Goal: Task Accomplishment & Management: Complete application form

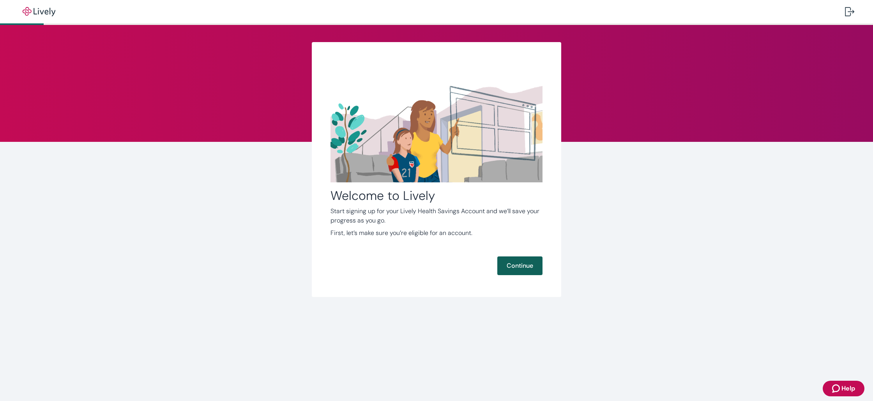
click at [521, 266] on button "Continue" at bounding box center [519, 266] width 45 height 19
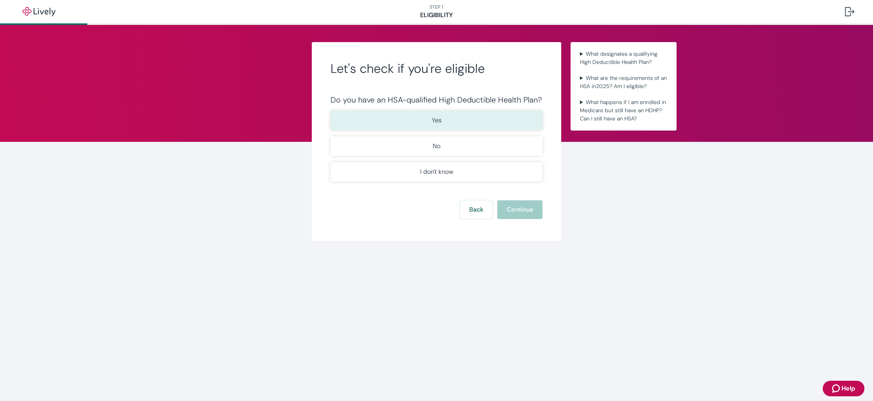
click at [460, 122] on button "Yes" at bounding box center [437, 120] width 212 height 19
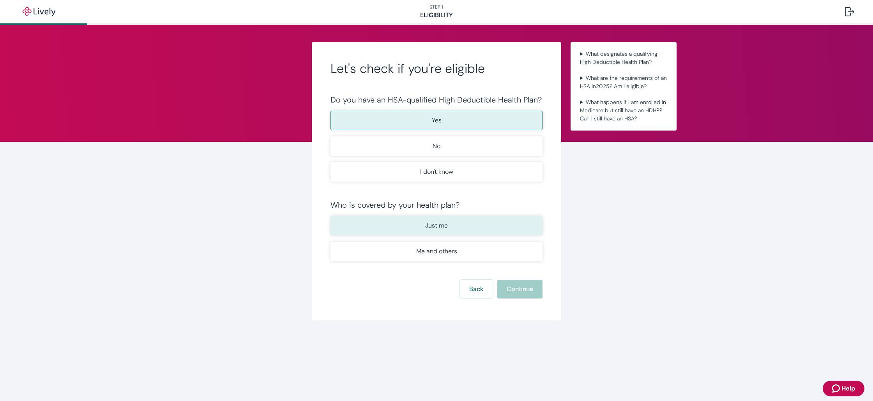
click at [476, 234] on button "Just me" at bounding box center [437, 225] width 212 height 19
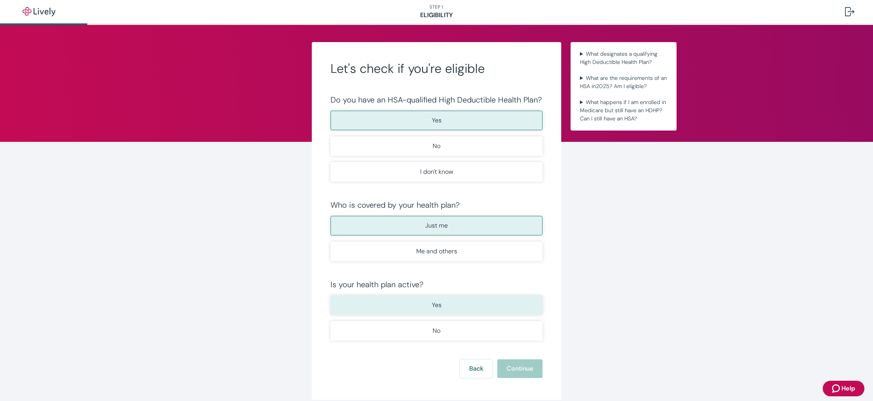
click at [489, 310] on button "Yes" at bounding box center [437, 304] width 212 height 19
click at [515, 369] on button "Continue" at bounding box center [519, 368] width 45 height 19
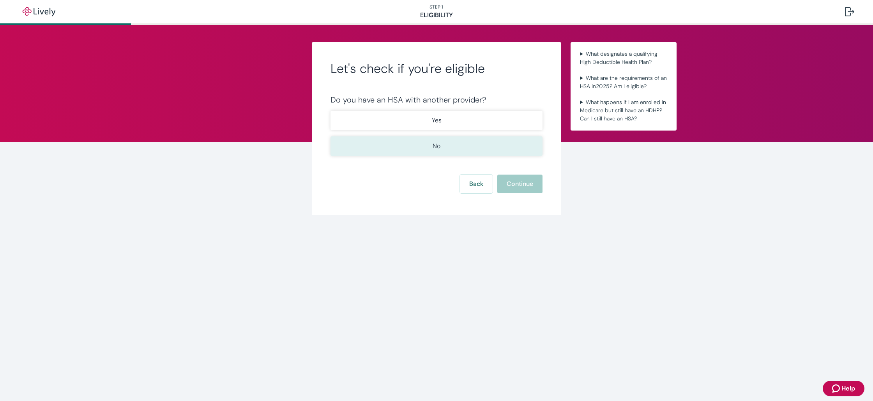
click at [447, 149] on button "No" at bounding box center [437, 145] width 212 height 19
click at [513, 187] on button "Continue" at bounding box center [519, 184] width 45 height 19
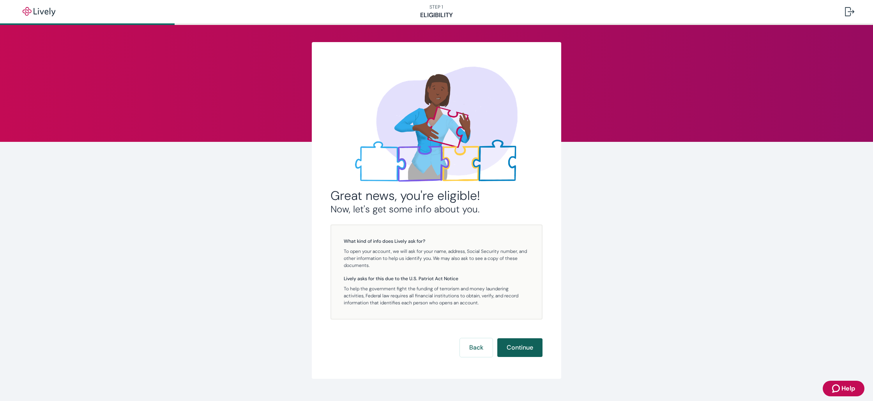
click at [525, 345] on button "Continue" at bounding box center [519, 347] width 45 height 19
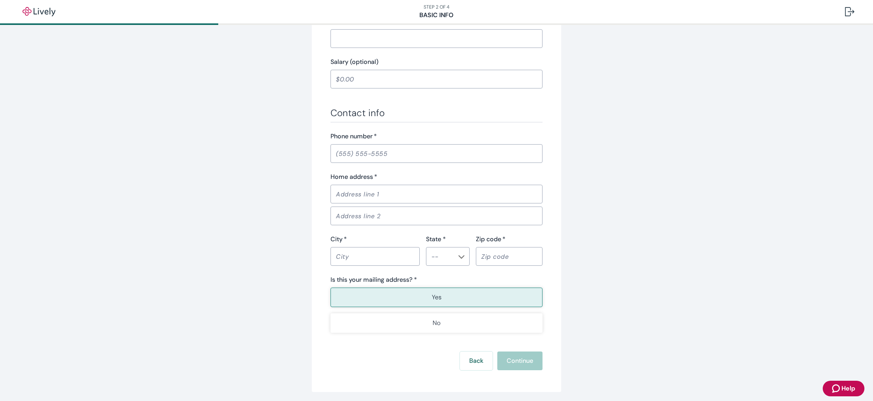
scroll to position [406, 0]
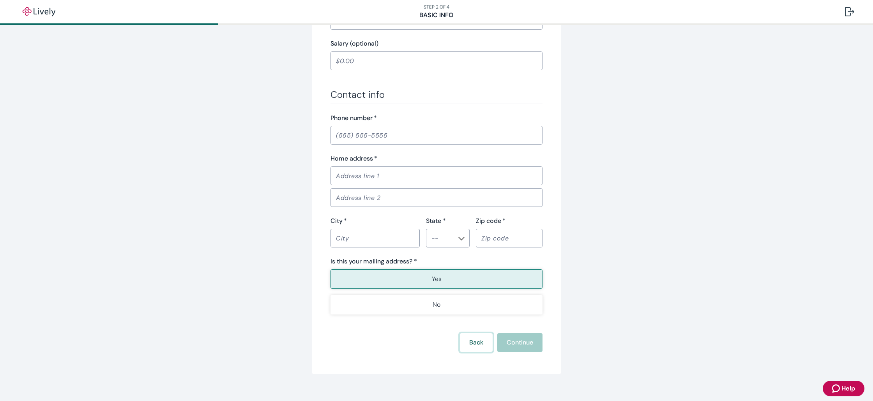
click at [472, 336] on button "Back" at bounding box center [476, 342] width 33 height 19
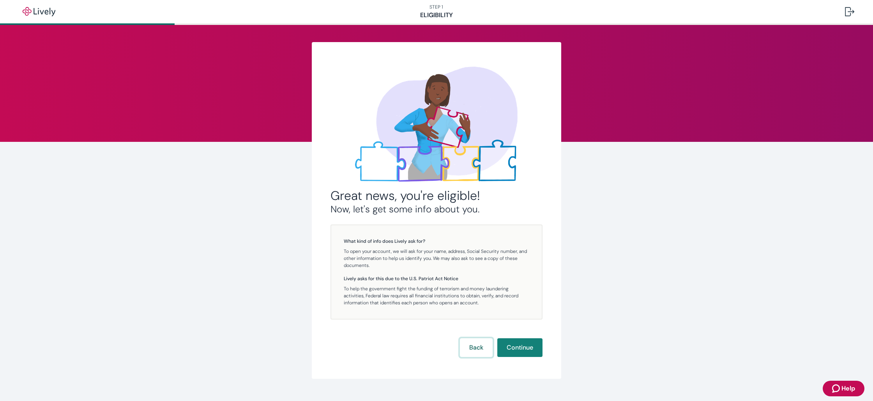
click at [471, 345] on button "Back" at bounding box center [476, 347] width 33 height 19
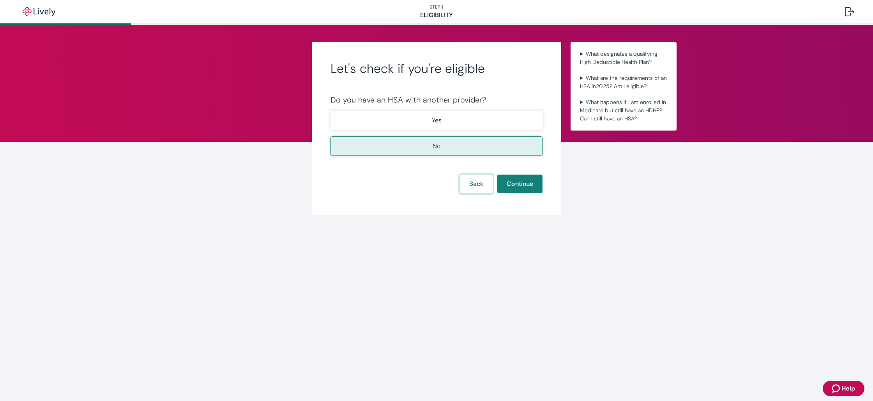
click at [479, 182] on button "Back" at bounding box center [476, 184] width 33 height 19
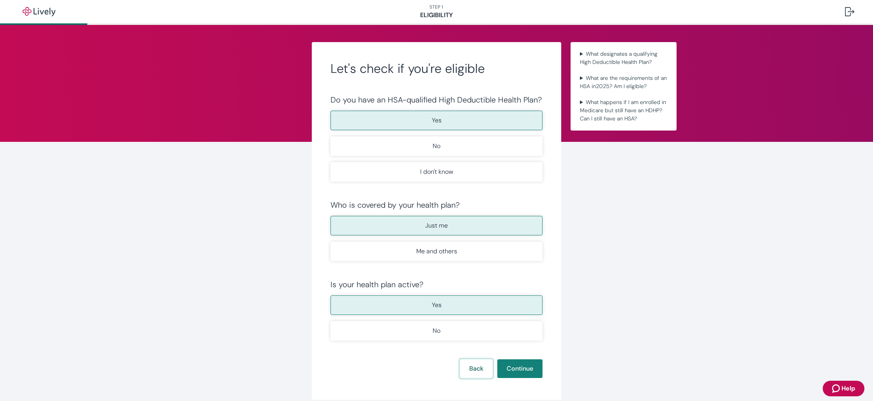
click at [473, 369] on button "Back" at bounding box center [476, 368] width 33 height 19
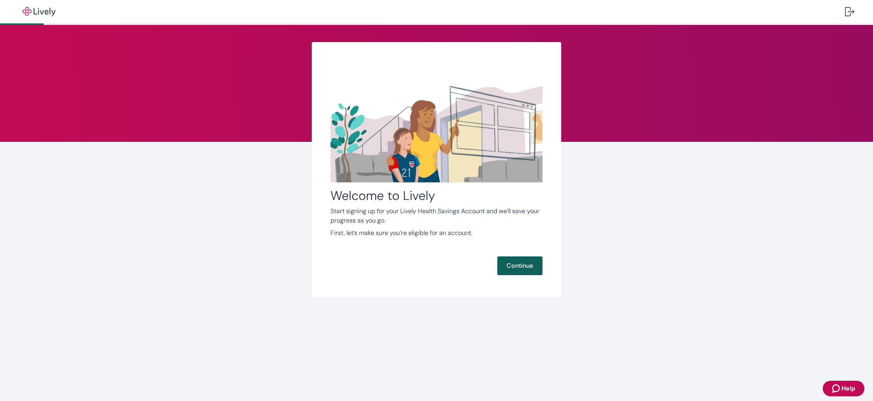
click at [512, 266] on button "Continue" at bounding box center [519, 266] width 45 height 19
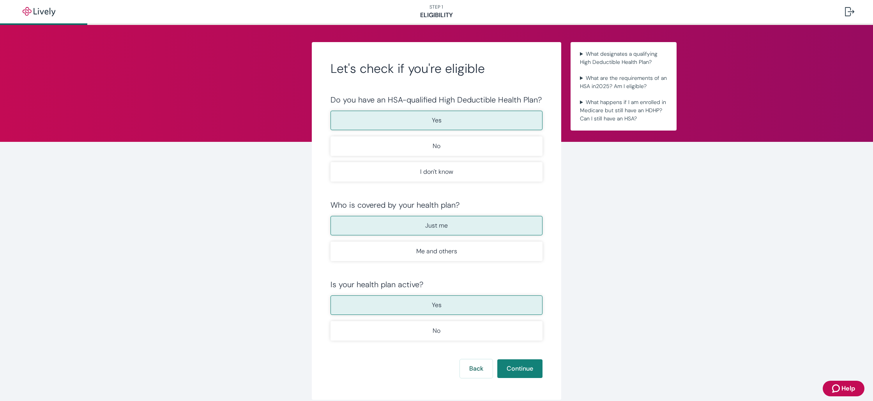
click at [456, 122] on button "Yes" at bounding box center [437, 120] width 212 height 19
click at [510, 369] on button "Continue" at bounding box center [519, 368] width 45 height 19
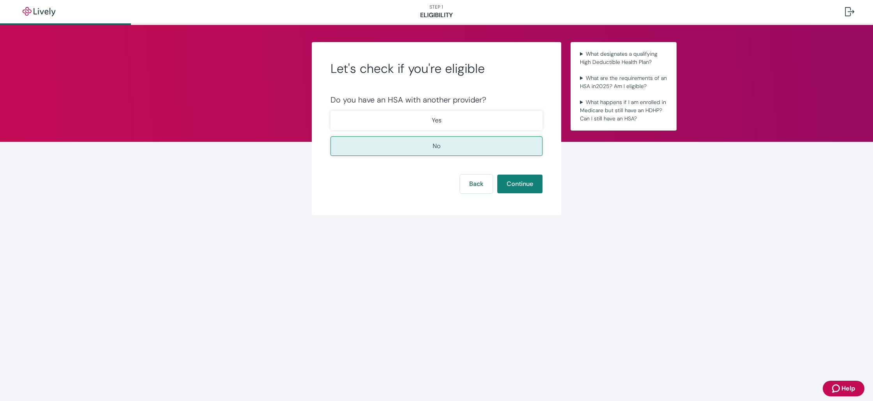
click at [444, 147] on button "No" at bounding box center [437, 145] width 212 height 19
click at [523, 186] on button "Continue" at bounding box center [519, 184] width 45 height 19
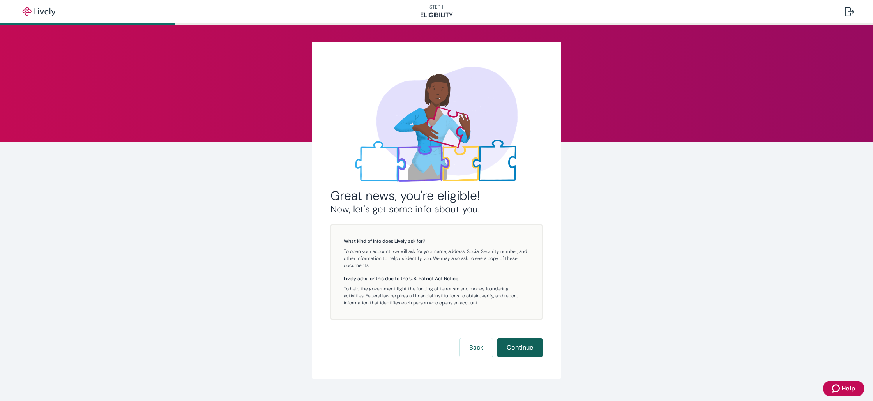
click at [518, 349] on button "Continue" at bounding box center [519, 347] width 45 height 19
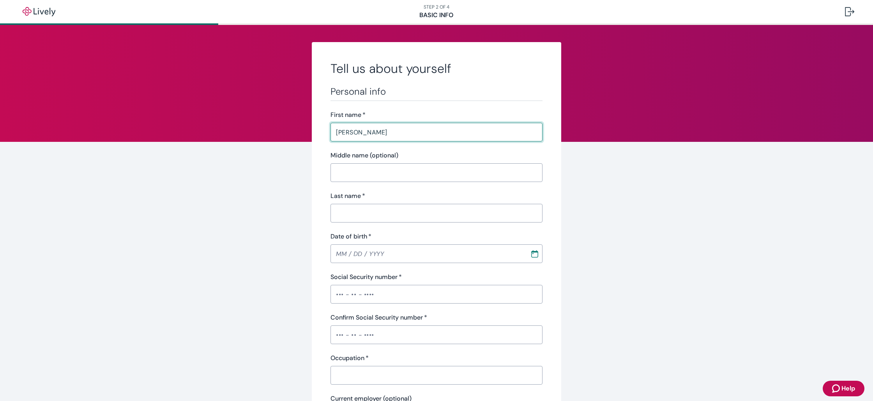
type input "KAREN"
click at [409, 214] on input "Last name   *" at bounding box center [437, 213] width 212 height 16
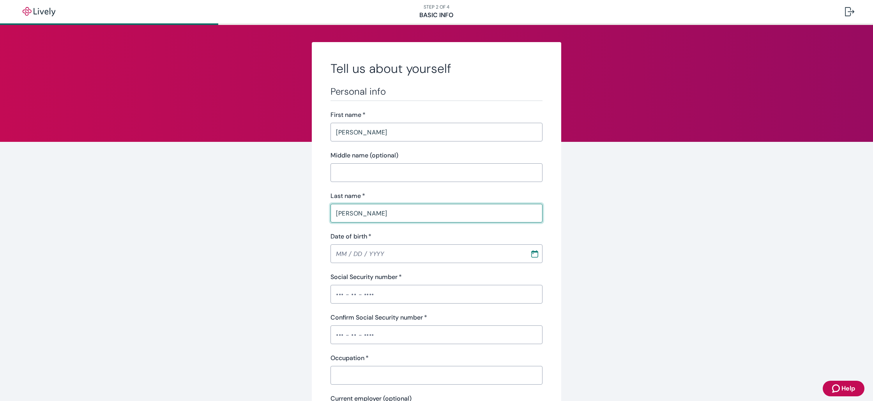
type input "VELEZ"
click at [403, 260] on input "MM / DD / YYYY" at bounding box center [428, 254] width 194 height 16
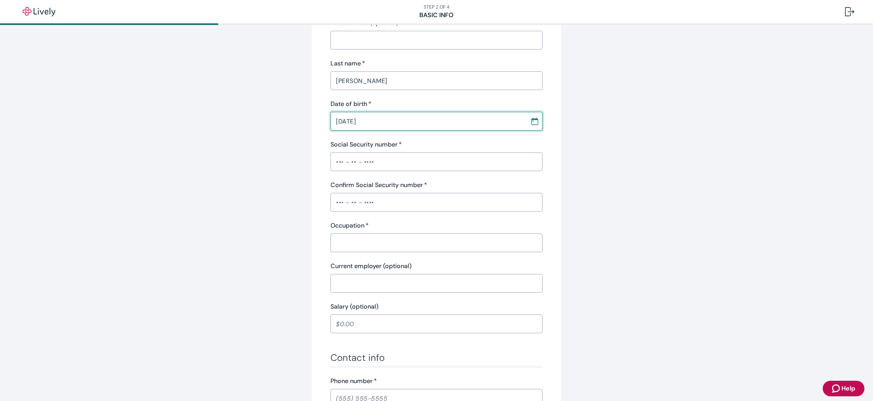
scroll to position [133, 0]
type input "10 / 20 / 1968"
click at [351, 168] on input "Social Security number   *" at bounding box center [437, 161] width 212 height 16
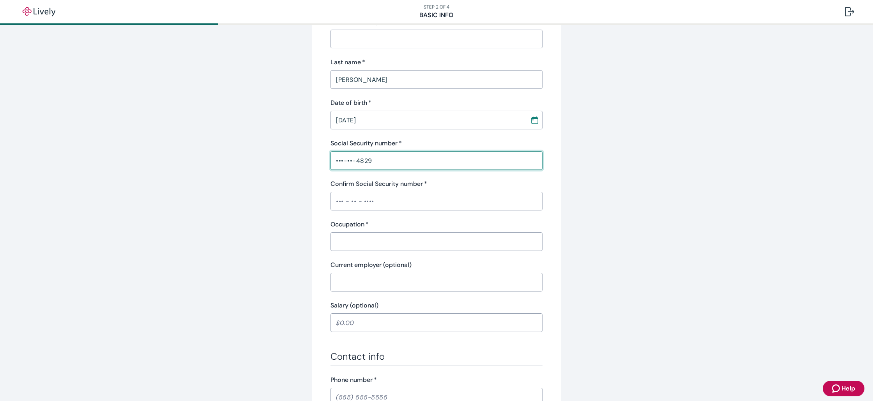
type input "•••-••-4829"
click at [352, 197] on input "Confirm Social Security number   *" at bounding box center [437, 201] width 212 height 16
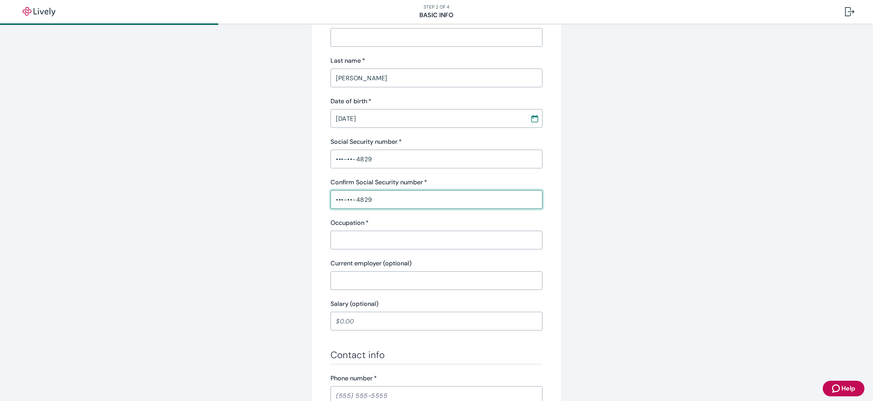
type input "•••-••-4829"
click at [353, 236] on input "Occupation   *" at bounding box center [437, 240] width 212 height 16
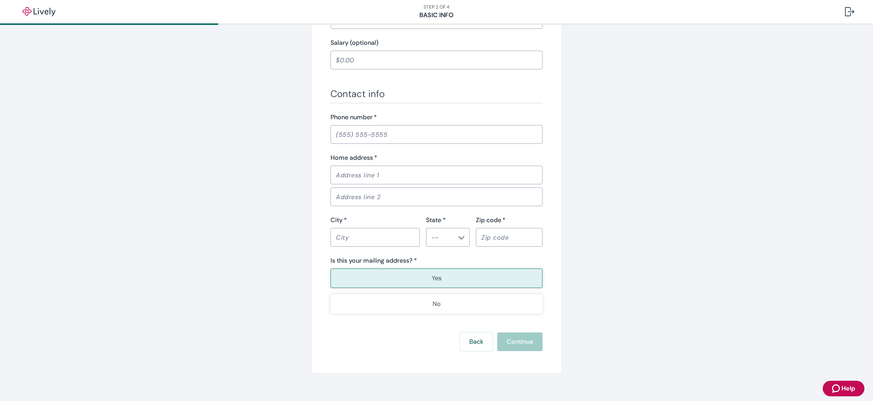
scroll to position [397, 0]
type input "bus driver"
click at [393, 179] on input "Home address   *" at bounding box center [437, 175] width 212 height 16
type input "9837 Round Table Ct"
click at [368, 235] on input "City   *" at bounding box center [375, 237] width 89 height 16
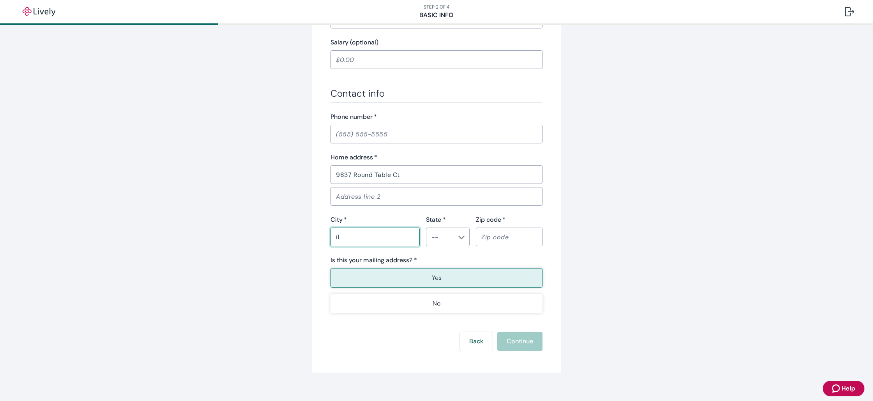
type input "i"
click at [459, 238] on icon "Chevron icon" at bounding box center [462, 238] width 6 height 4
type input "Hillsboro"
click at [452, 203] on li "MO" at bounding box center [445, 200] width 44 height 14
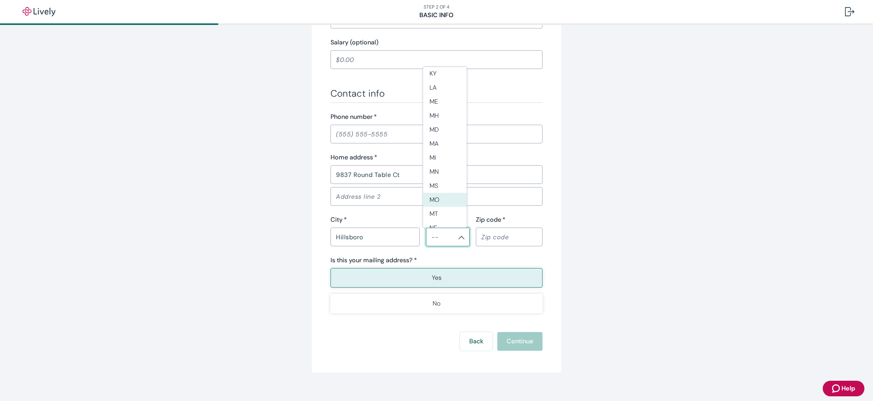
type input "MO"
click at [487, 234] on input "Zip code   *" at bounding box center [509, 237] width 67 height 16
type input "63050"
click at [422, 277] on button "Yes" at bounding box center [437, 277] width 212 height 19
click at [509, 344] on div "Back Continue" at bounding box center [437, 341] width 212 height 19
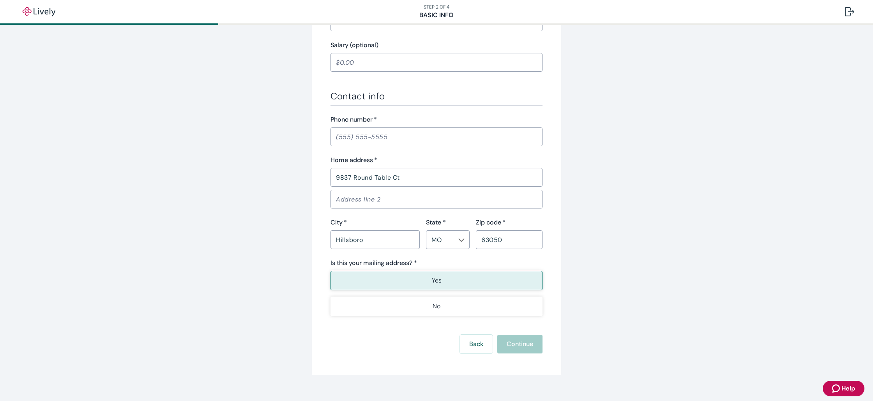
scroll to position [406, 0]
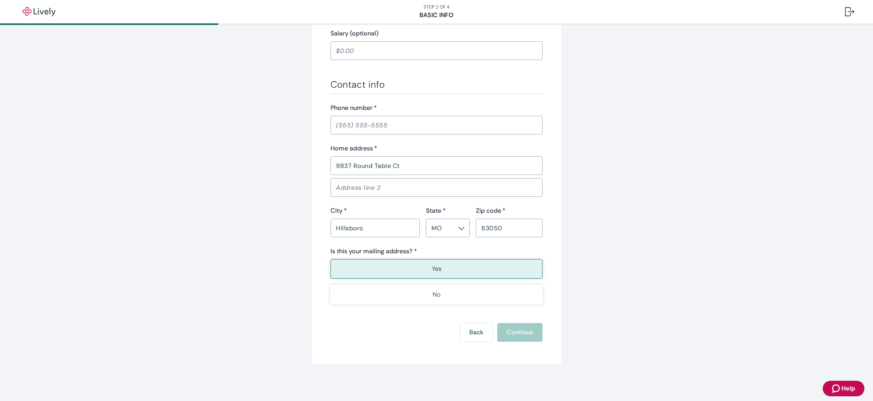
click at [466, 271] on button "Yes" at bounding box center [437, 268] width 212 height 19
click at [511, 335] on div "Back Continue" at bounding box center [437, 332] width 212 height 19
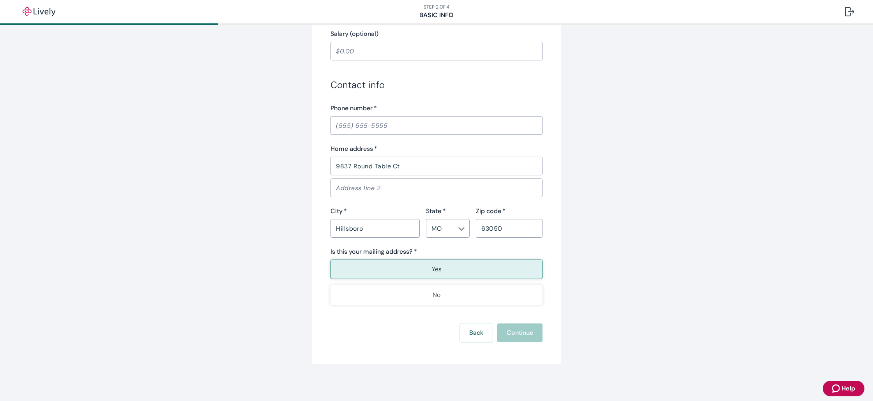
click at [511, 335] on div "Back Continue" at bounding box center [437, 333] width 212 height 19
click at [352, 125] on input "Phone number   *" at bounding box center [437, 126] width 212 height 16
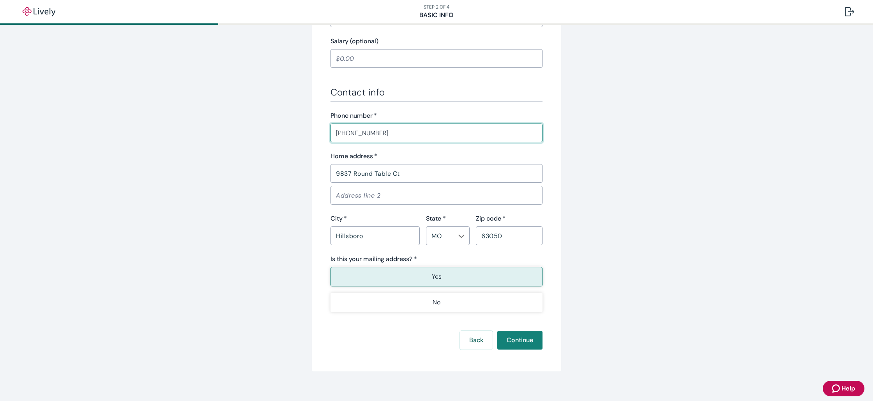
scroll to position [393, 0]
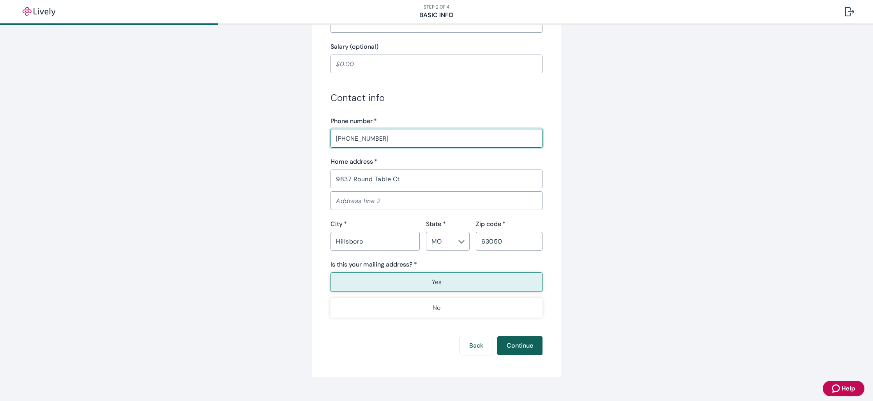
type input "(479) 586-4703"
click at [524, 348] on button "Continue" at bounding box center [519, 345] width 45 height 19
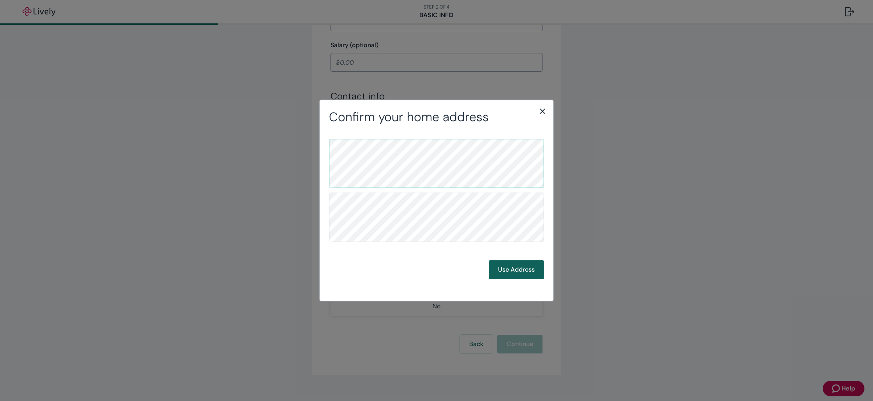
click at [515, 271] on button "Use Address" at bounding box center [516, 269] width 55 height 19
click at [531, 273] on button "Use Address" at bounding box center [516, 269] width 55 height 19
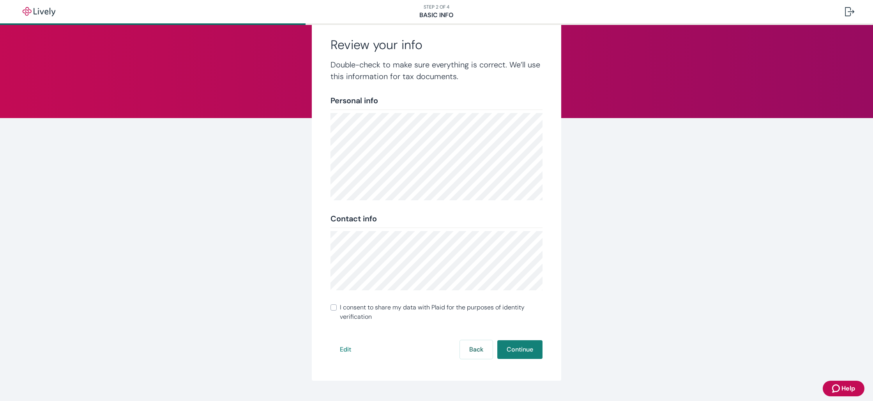
scroll to position [41, 0]
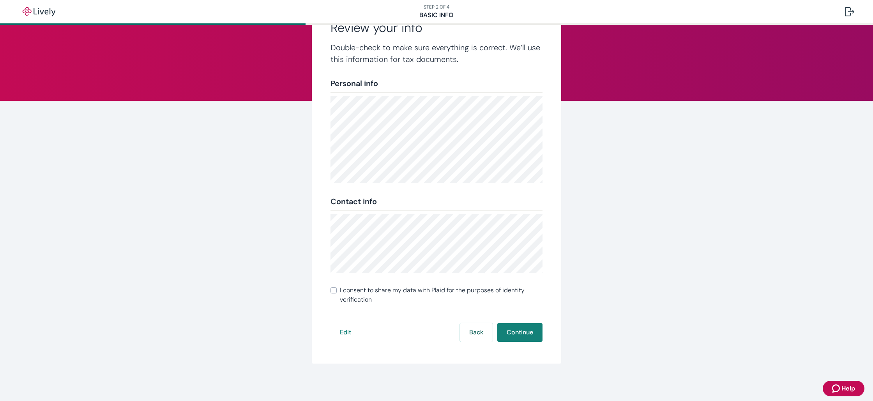
click at [331, 291] on input "I consent to share my data with Plaid for the purposes of identity verification" at bounding box center [334, 290] width 6 height 6
checkbox input "true"
click at [517, 330] on button "Continue" at bounding box center [519, 332] width 45 height 19
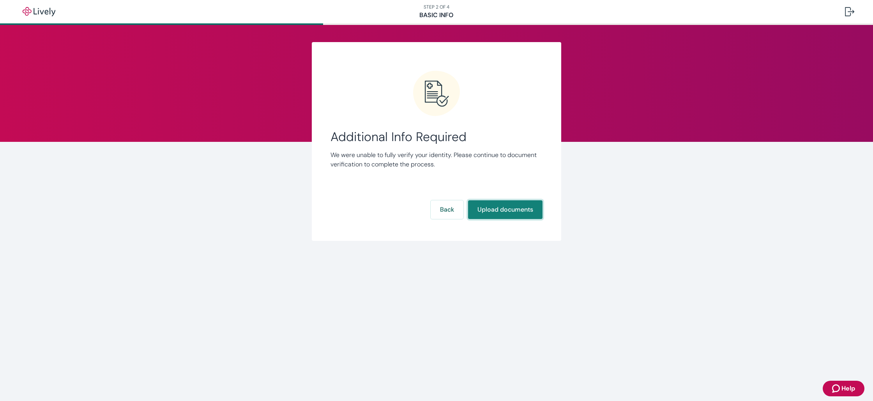
click at [499, 212] on button "Upload documents" at bounding box center [505, 209] width 74 height 19
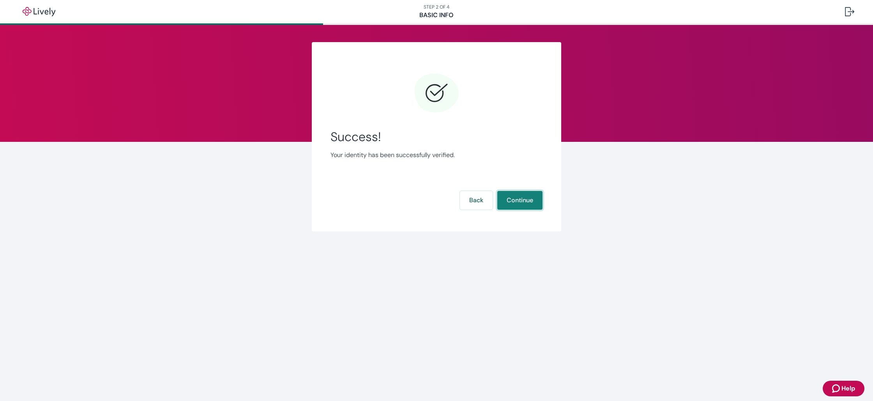
click at [507, 202] on button "Continue" at bounding box center [519, 200] width 45 height 19
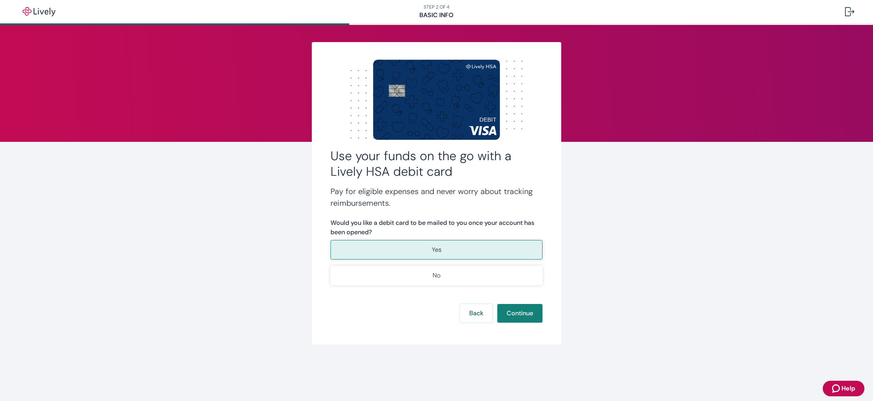
click at [452, 254] on button "Yes" at bounding box center [437, 249] width 212 height 19
click at [510, 315] on button "Continue" at bounding box center [519, 313] width 45 height 19
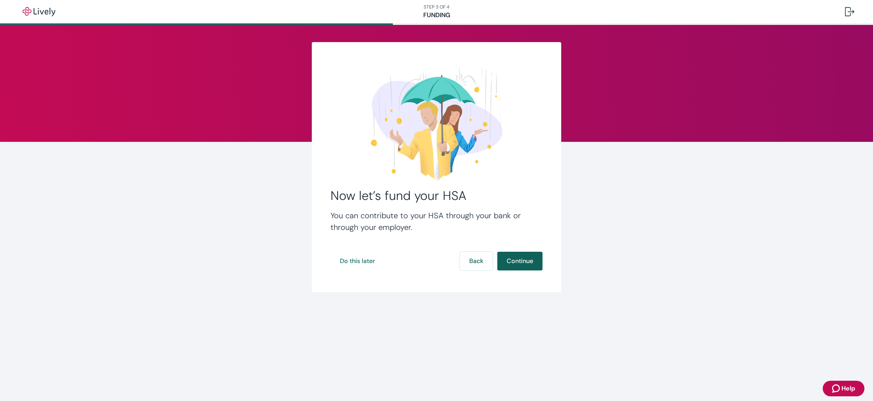
click at [532, 266] on button "Continue" at bounding box center [519, 261] width 45 height 19
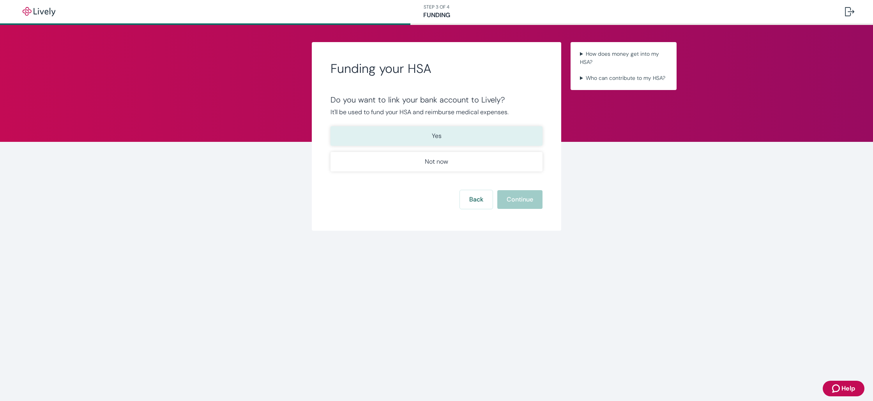
click at [435, 138] on p "Yes" at bounding box center [437, 135] width 10 height 9
click at [518, 202] on button "Continue" at bounding box center [519, 199] width 45 height 19
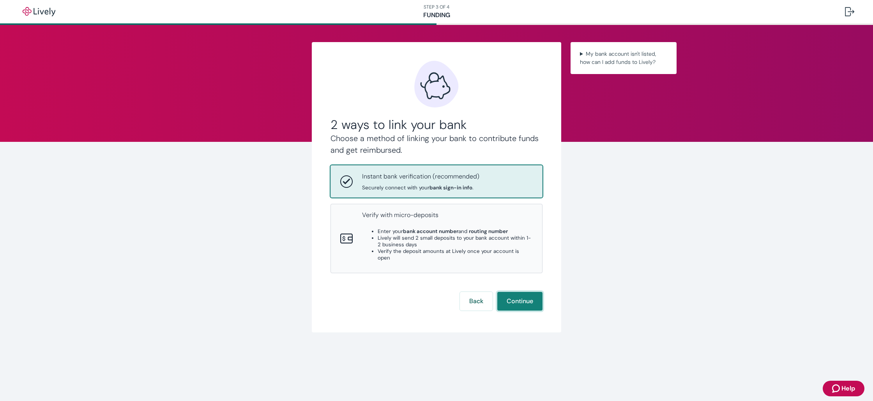
click at [526, 293] on button "Continue" at bounding box center [519, 301] width 45 height 19
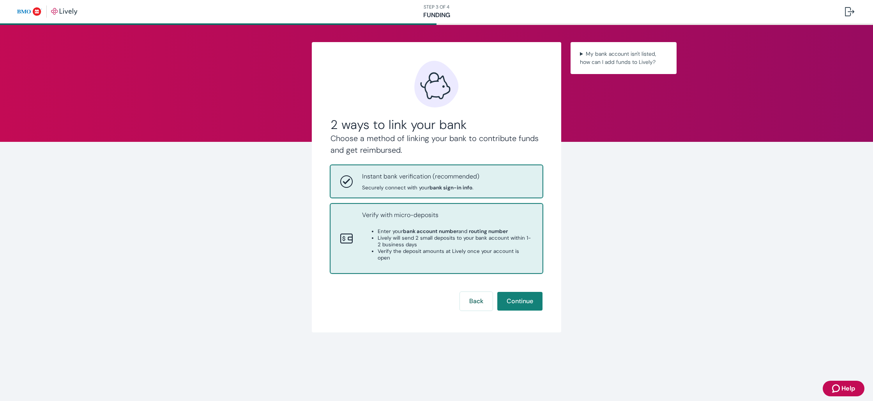
click at [491, 248] on li "Verify the deposit amounts at Lively once your account is open" at bounding box center [455, 254] width 155 height 13
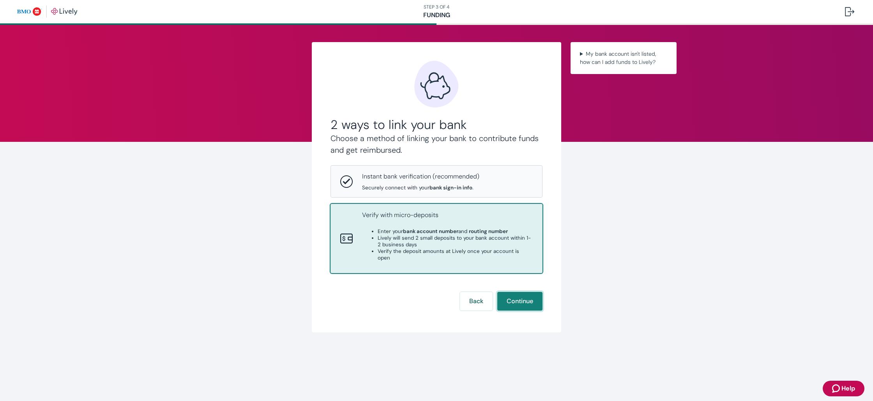
click at [517, 295] on button "Continue" at bounding box center [519, 301] width 45 height 19
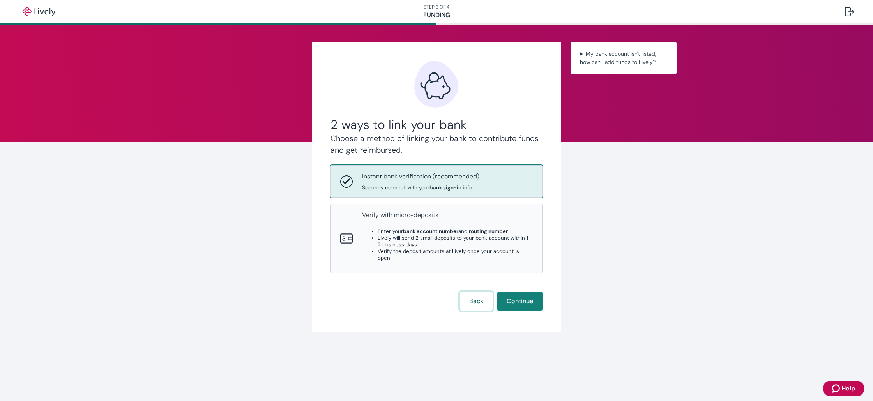
click at [478, 298] on button "Back" at bounding box center [476, 301] width 33 height 19
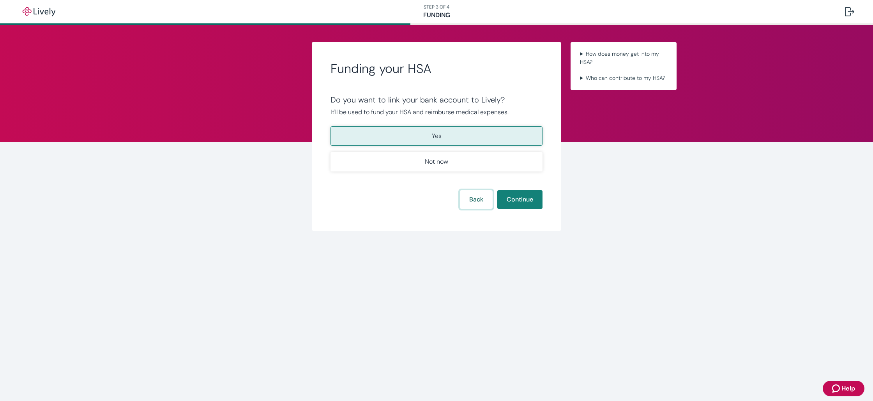
click at [474, 200] on button "Back" at bounding box center [476, 199] width 33 height 19
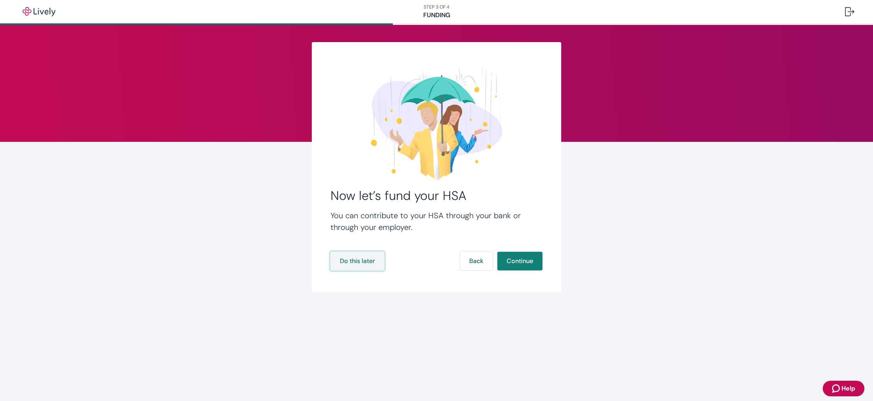
click at [363, 263] on button "Do this later" at bounding box center [358, 261] width 54 height 19
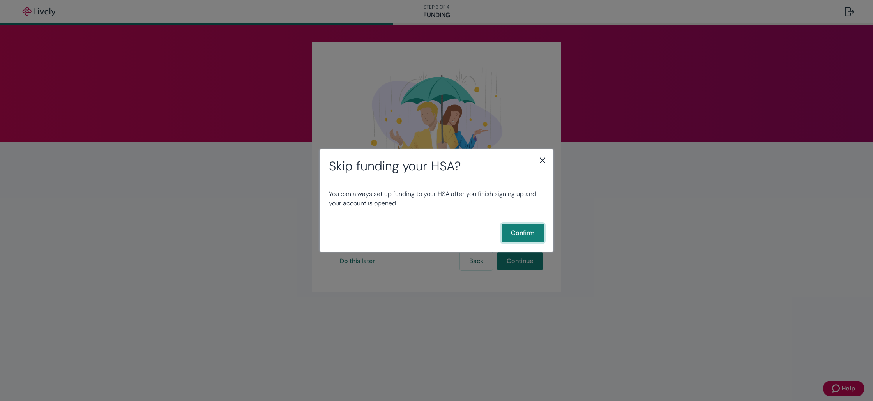
click at [532, 233] on button "Confirm" at bounding box center [523, 233] width 42 height 19
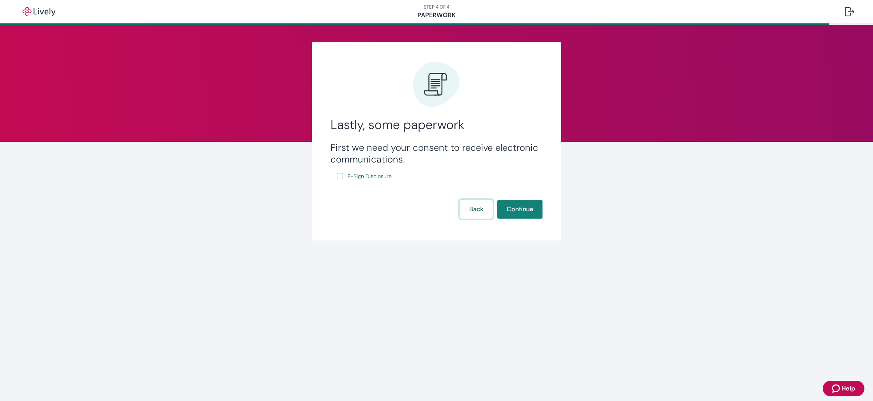
click at [484, 211] on button "Back" at bounding box center [476, 209] width 33 height 19
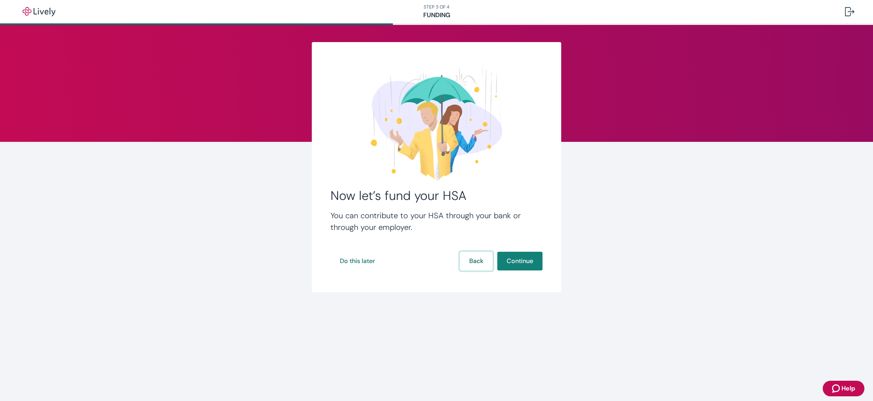
click at [469, 258] on button "Back" at bounding box center [476, 261] width 33 height 19
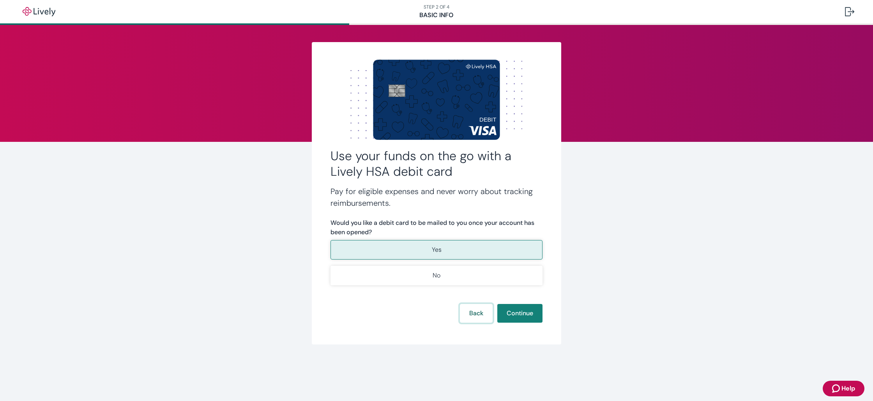
click at [468, 312] on button "Back" at bounding box center [476, 313] width 33 height 19
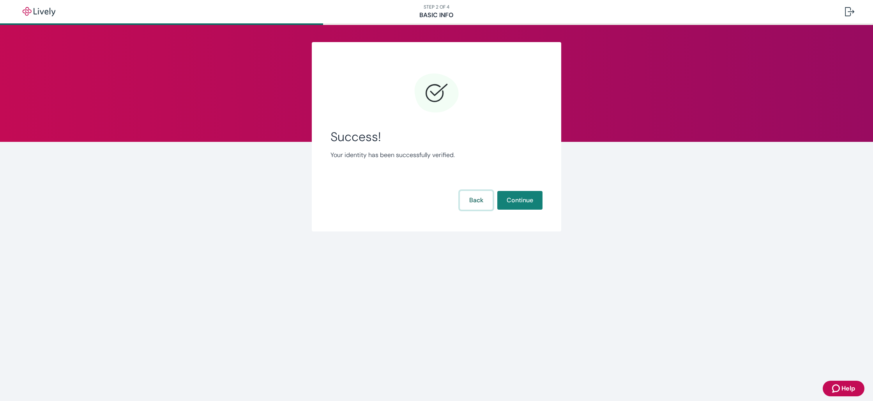
click at [483, 202] on button "Back" at bounding box center [476, 200] width 33 height 19
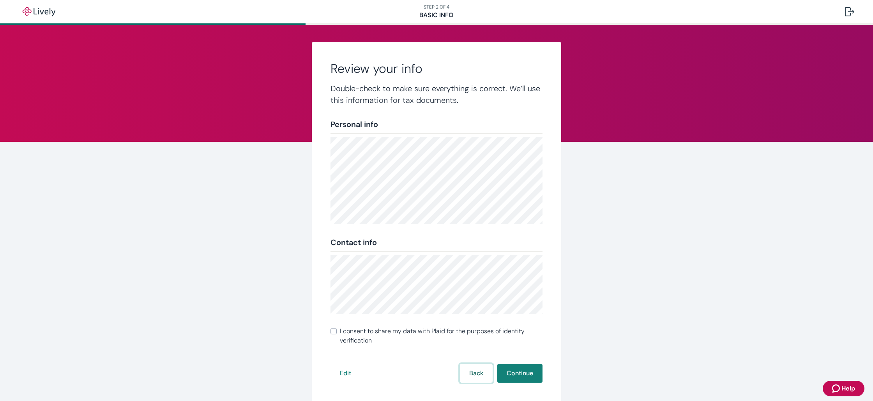
click at [473, 377] on button "Back" at bounding box center [476, 373] width 33 height 19
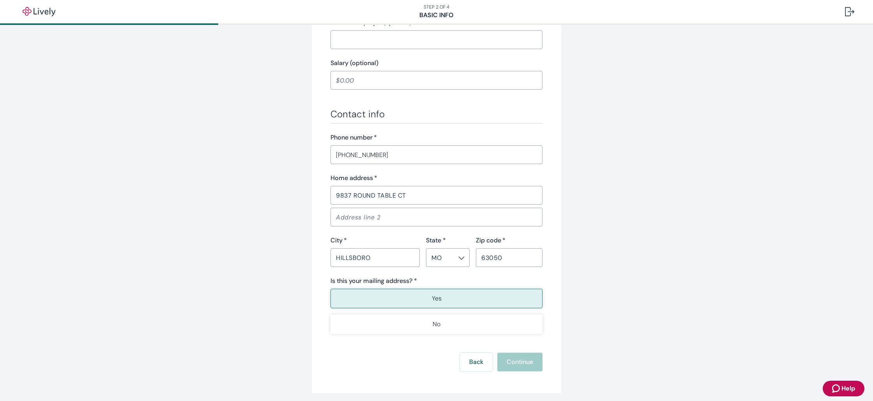
scroll to position [406, 0]
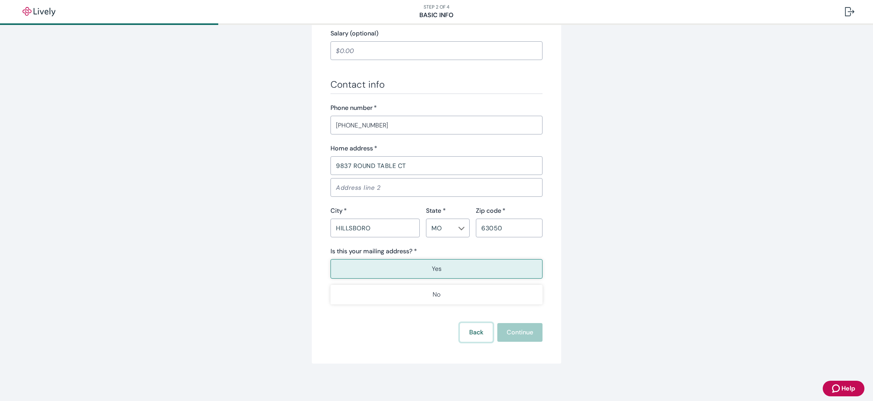
click at [476, 326] on button "Back" at bounding box center [476, 332] width 33 height 19
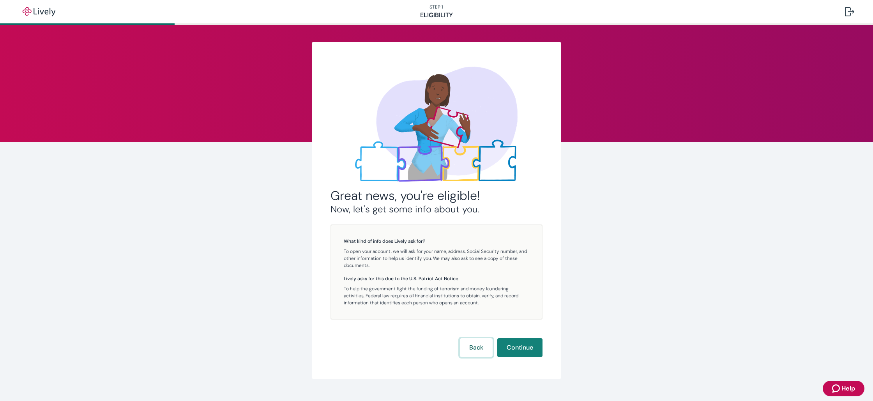
click at [473, 348] on button "Back" at bounding box center [476, 347] width 33 height 19
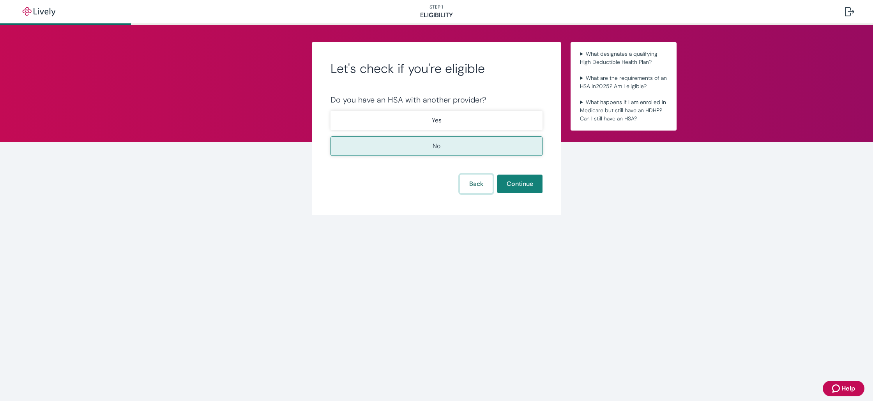
click at [474, 187] on button "Back" at bounding box center [476, 184] width 33 height 19
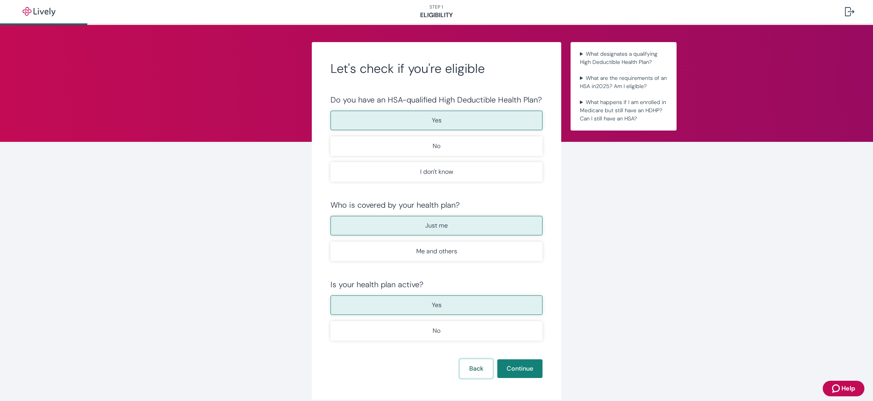
click at [472, 370] on button "Back" at bounding box center [476, 368] width 33 height 19
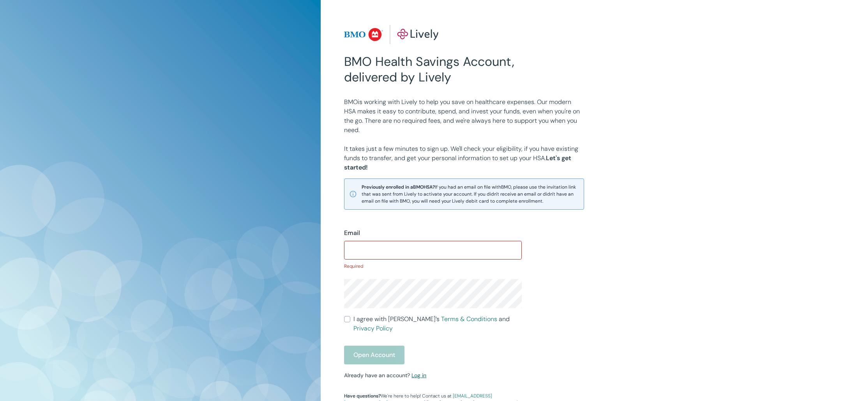
click at [421, 360] on div "Email ​ Required I agree with Lively’s Terms & Conditions and Privacy Policy Op…" at bounding box center [428, 313] width 187 height 188
click at [419, 372] on link "Log in" at bounding box center [419, 375] width 15 height 7
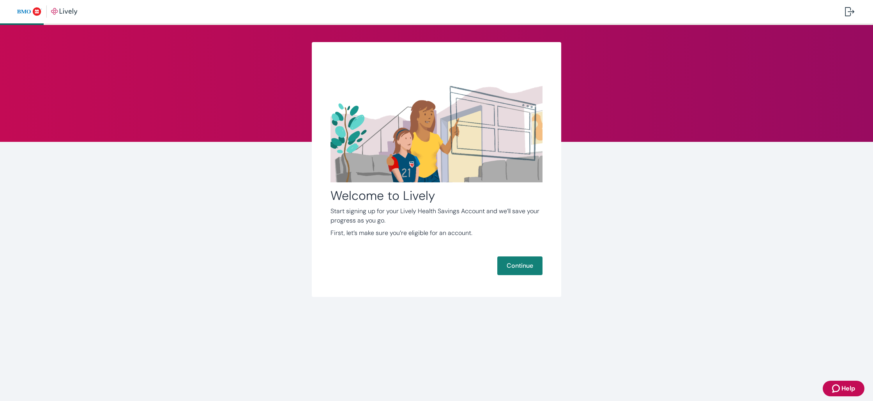
click at [839, 387] on icon "Zendesk support icon" at bounding box center [836, 388] width 8 height 8
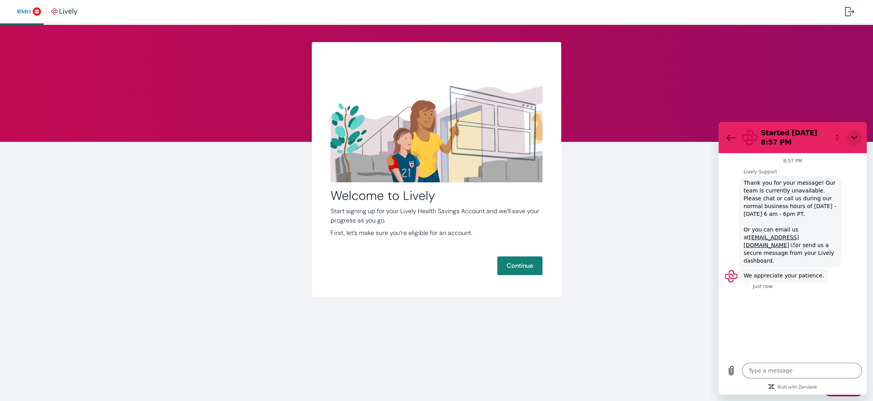
click at [856, 138] on icon "Close" at bounding box center [854, 137] width 6 height 6
type textarea "x"
